Goal: Task Accomplishment & Management: Manage account settings

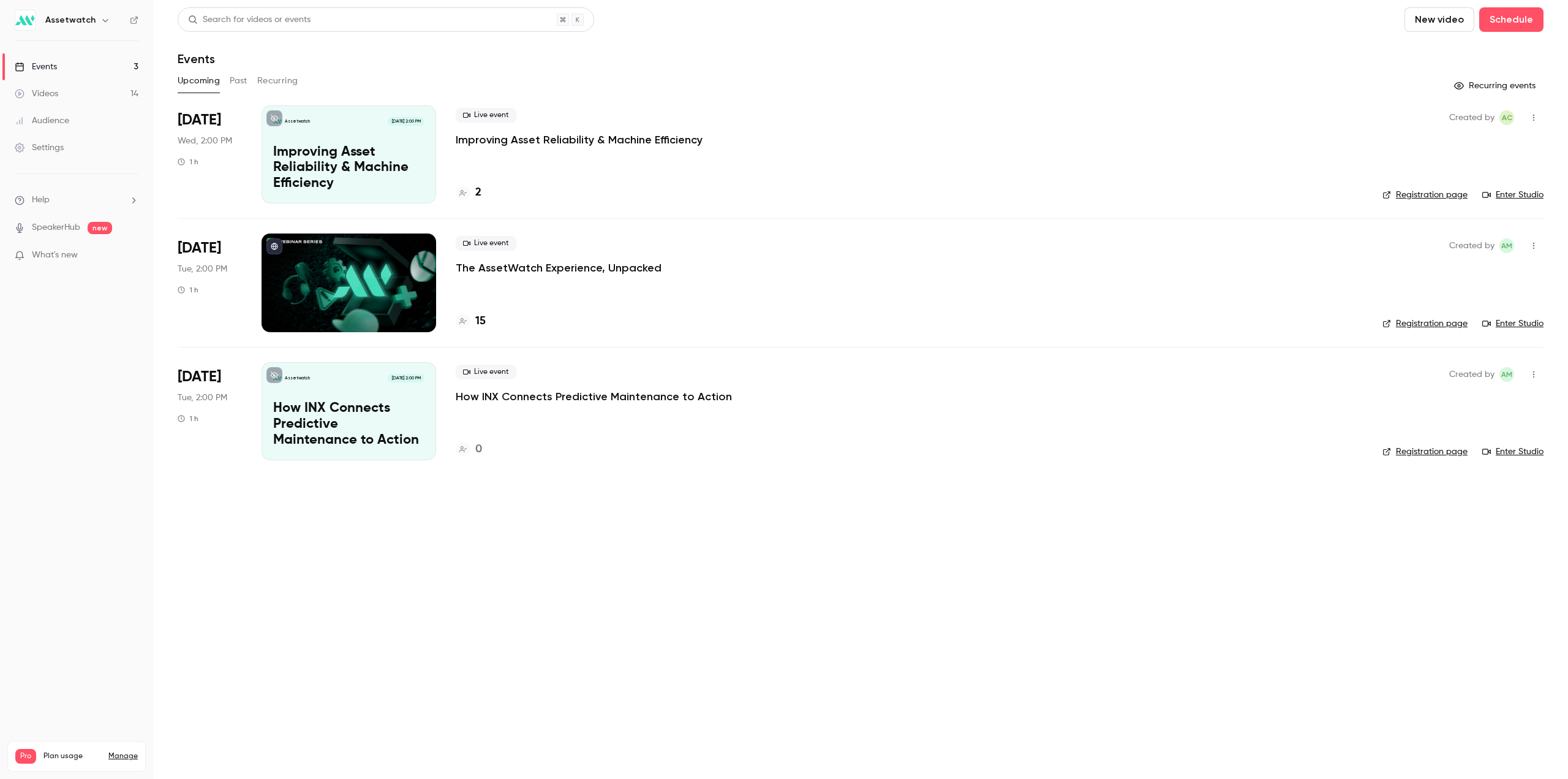
click at [65, 150] on link "Settings" at bounding box center [76, 147] width 153 height 27
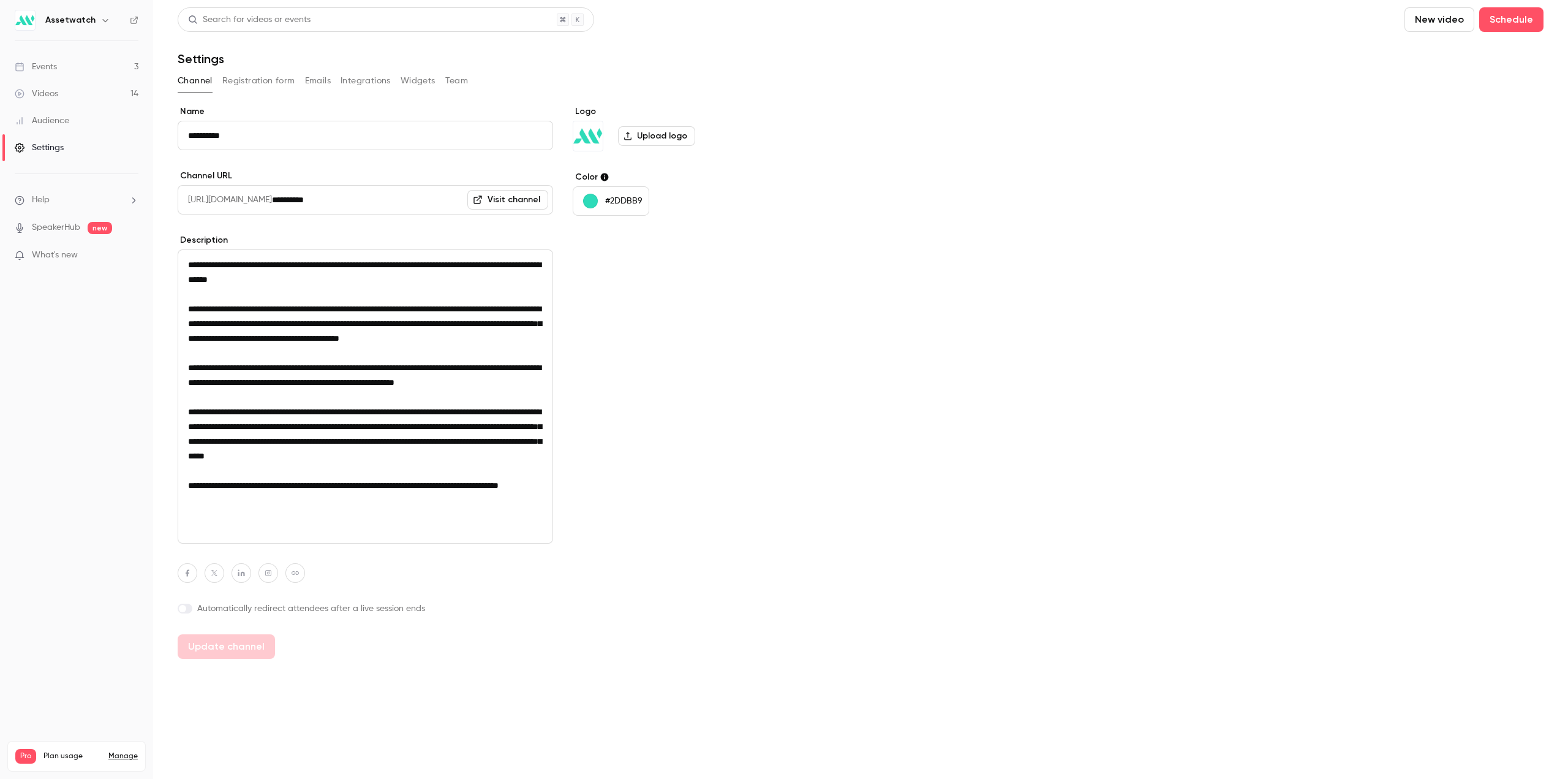
click at [84, 15] on h6 "Assetwatch" at bounding box center [70, 20] width 50 height 12
click at [100, 20] on icon "button" at bounding box center [105, 20] width 9 height 9
click at [64, 330] on div at bounding box center [784, 389] width 1568 height 779
click at [55, 147] on div "Settings" at bounding box center [40, 147] width 49 height 12
click at [460, 81] on button "Team" at bounding box center [457, 80] width 24 height 20
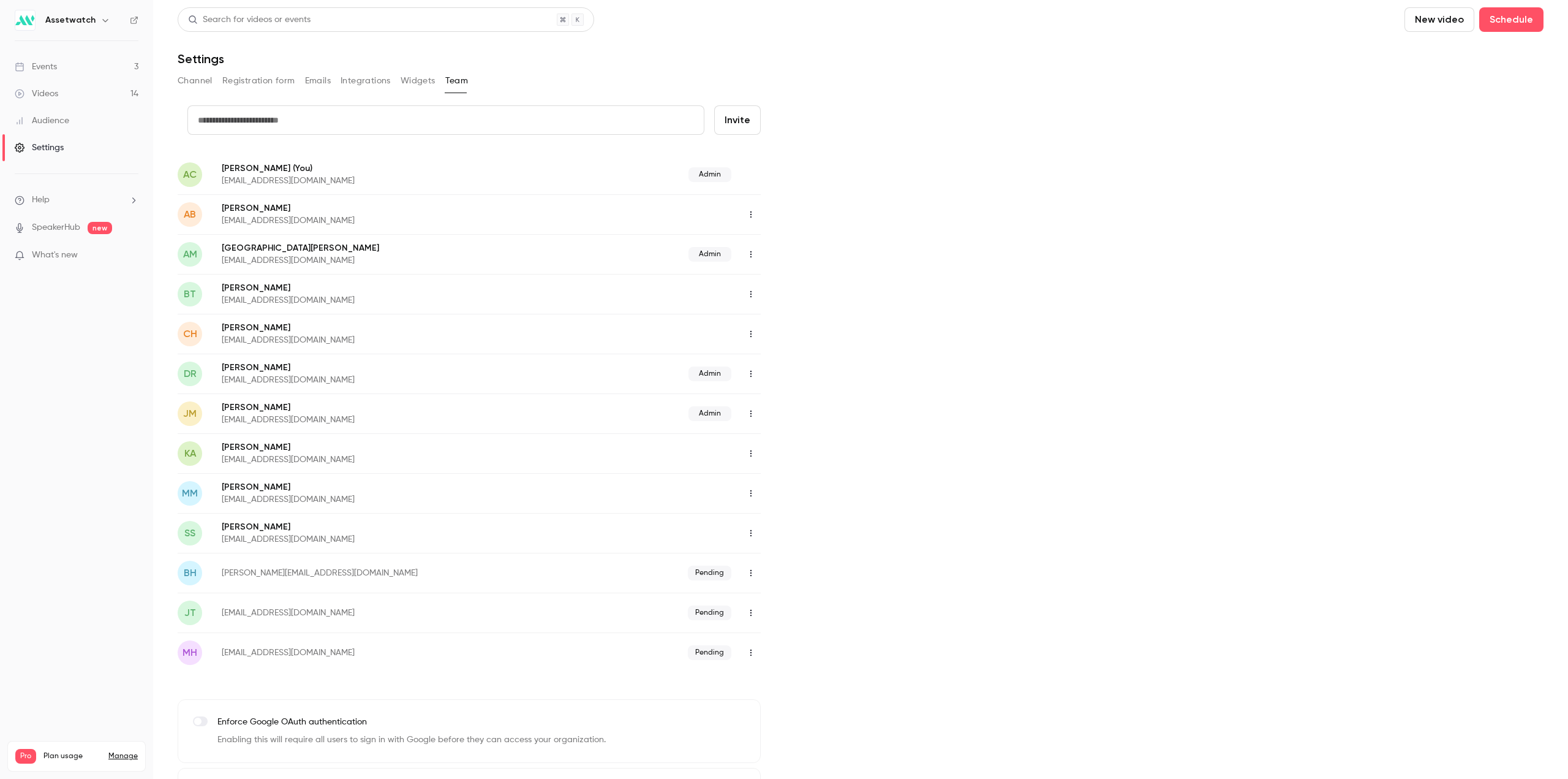
click at [610, 177] on div "Admin" at bounding box center [642, 175] width 240 height 15
click at [251, 156] on div "AC [PERSON_NAME] (You) [EMAIL_ADDRESS][DOMAIN_NAME] Admin" at bounding box center [469, 174] width 583 height 40
click at [240, 172] on p "[PERSON_NAME] (You)" at bounding box center [372, 168] width 300 height 13
click at [198, 170] on span "AC" at bounding box center [190, 175] width 25 height 25
click at [190, 171] on span "AC" at bounding box center [190, 175] width 13 height 15
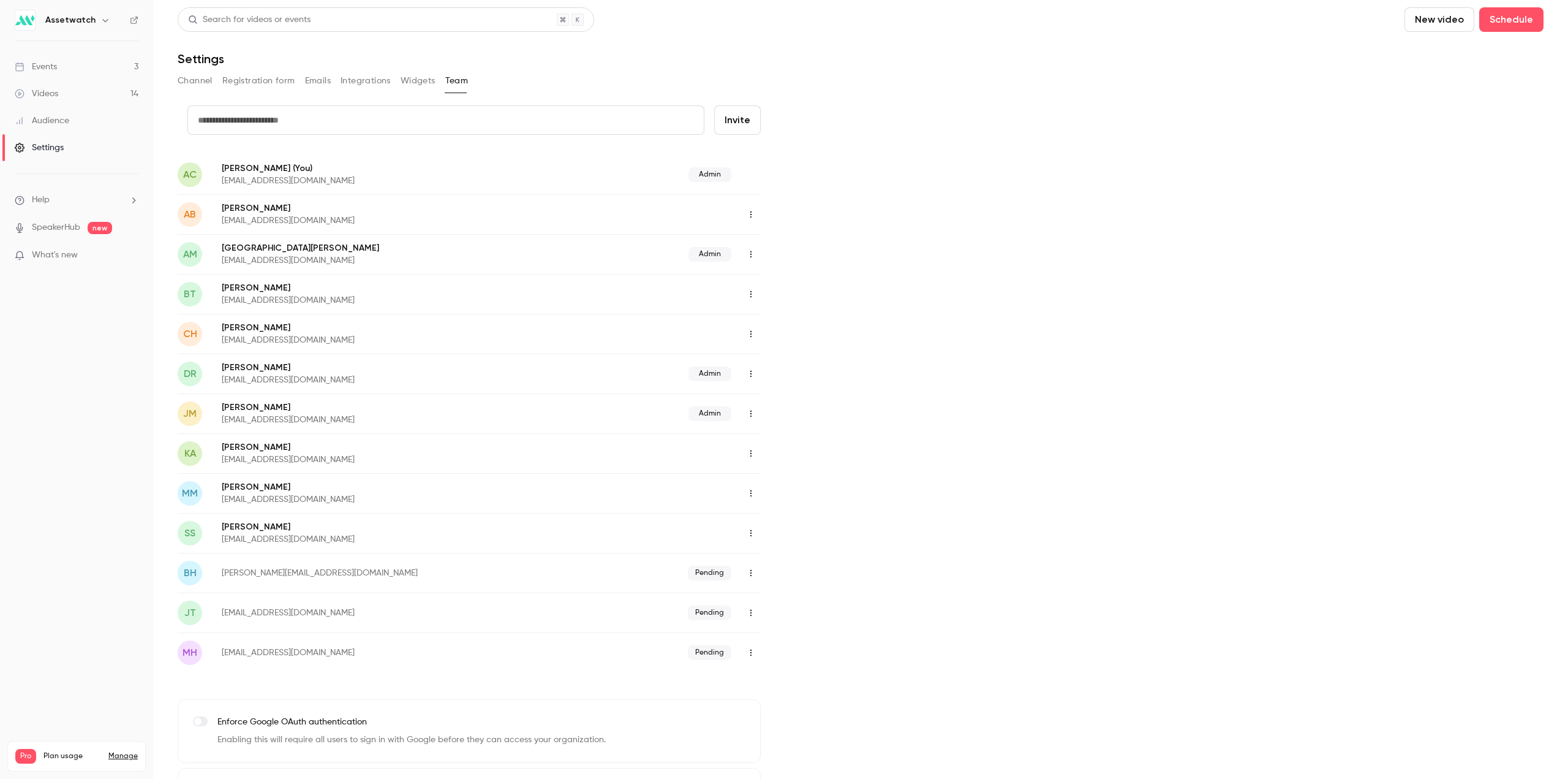
click at [309, 171] on p "[PERSON_NAME] (You)" at bounding box center [372, 168] width 300 height 13
click at [126, 751] on link "Manage" at bounding box center [123, 755] width 29 height 9
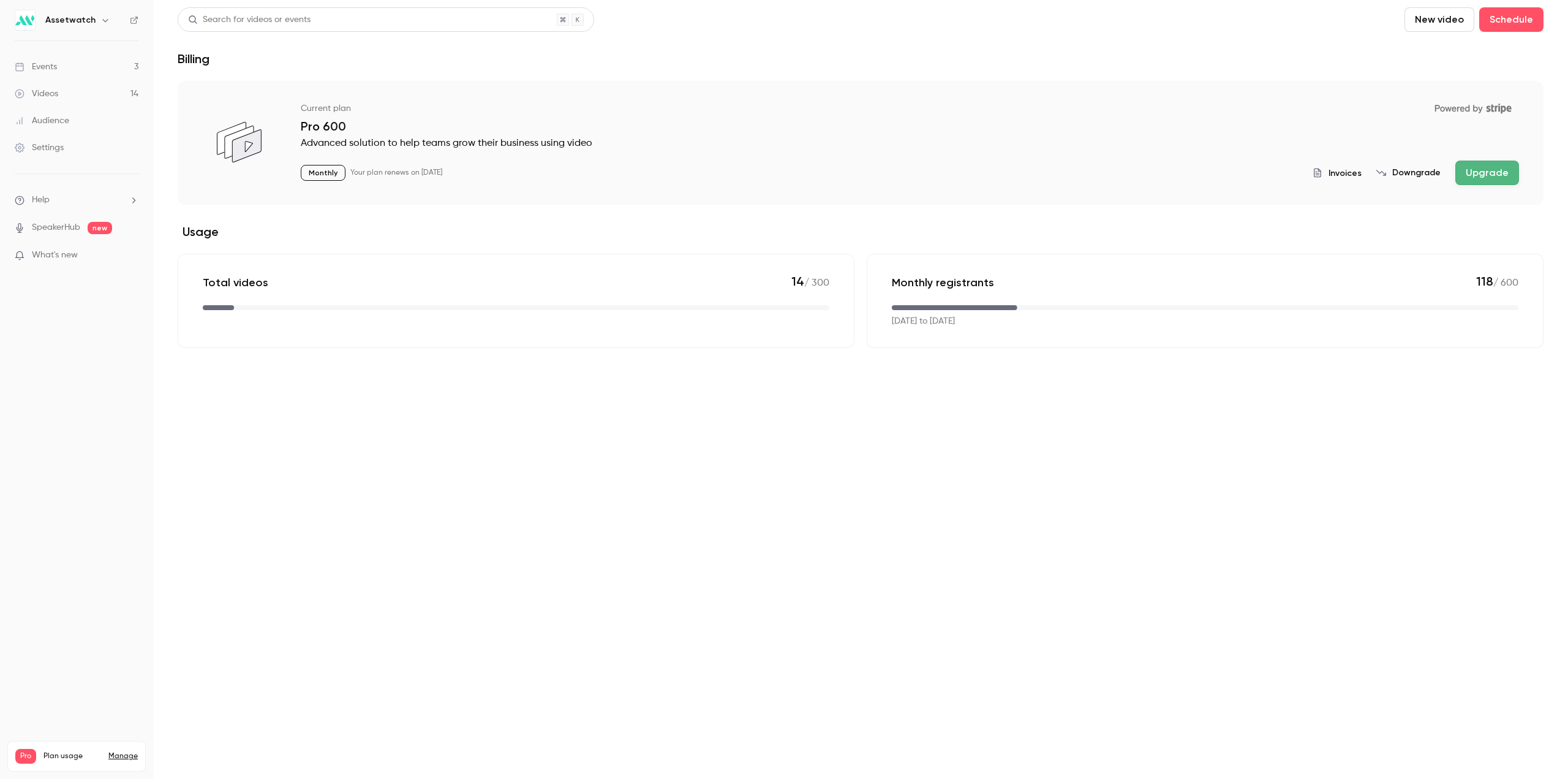
click at [79, 146] on link "Settings" at bounding box center [76, 147] width 153 height 27
